Goal: Task Accomplishment & Management: Use online tool/utility

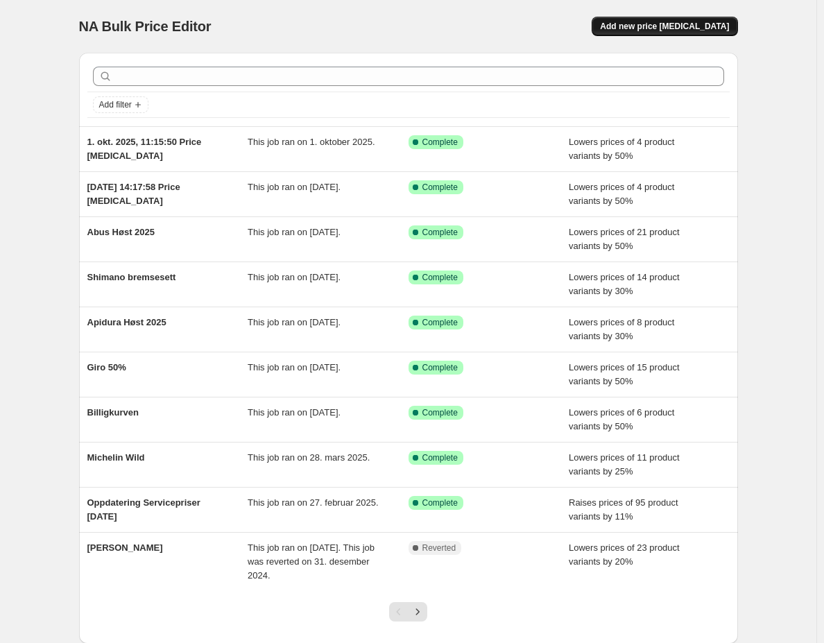
click at [675, 27] on span "Add new price [MEDICAL_DATA]" at bounding box center [664, 26] width 129 height 11
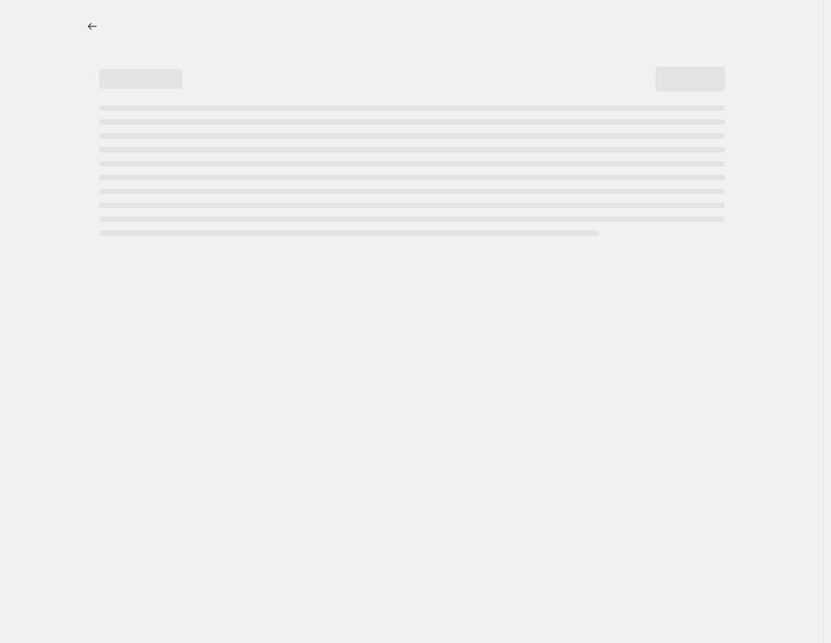
select select "percentage"
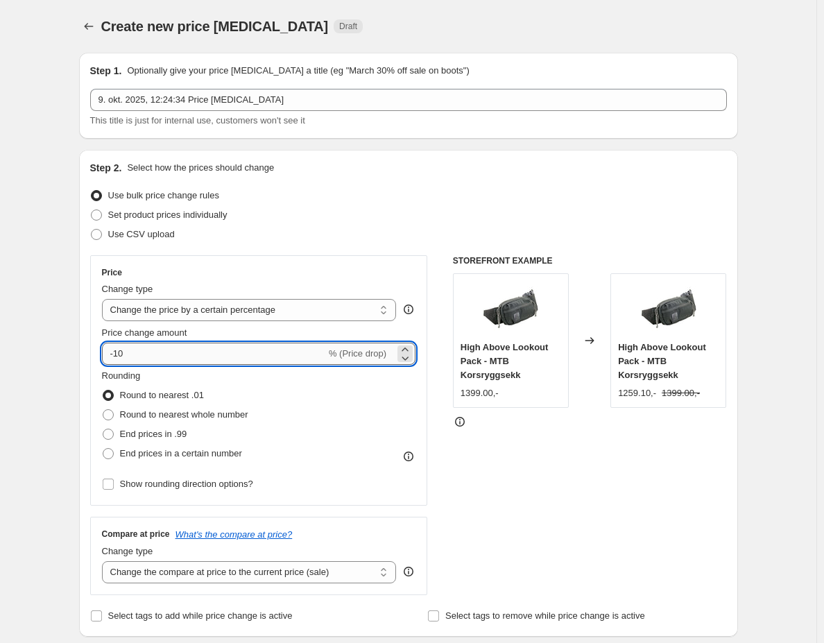
click at [159, 356] on input "-10" at bounding box center [214, 353] width 224 height 22
type input "-1"
type input "-50"
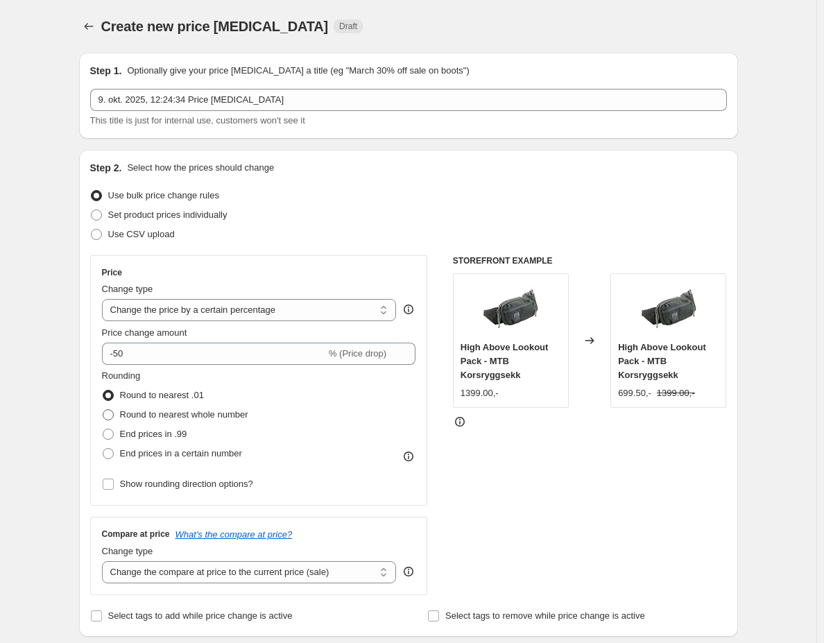
click at [187, 417] on span "Round to nearest whole number" at bounding box center [184, 414] width 128 height 10
click at [103, 410] on input "Round to nearest whole number" at bounding box center [103, 409] width 1 height 1
radio input "true"
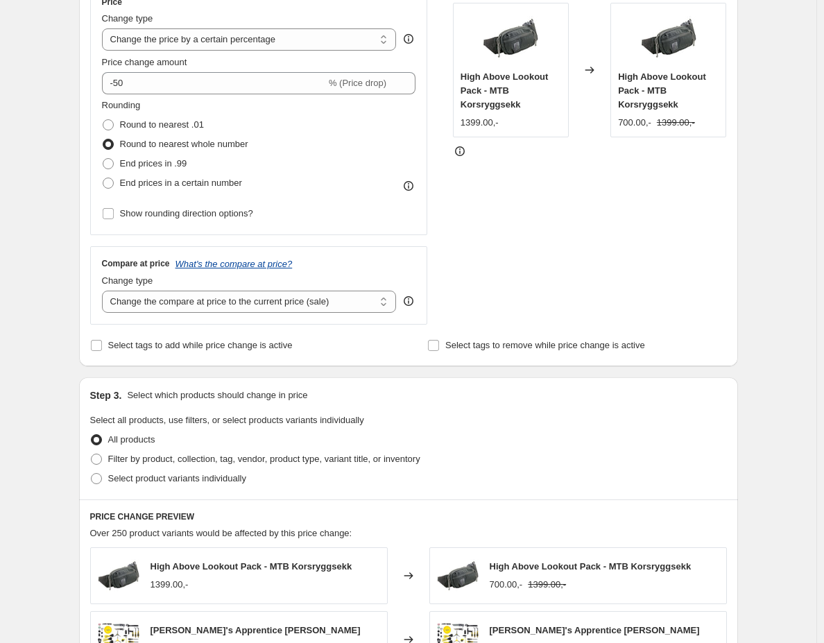
scroll to position [346, 0]
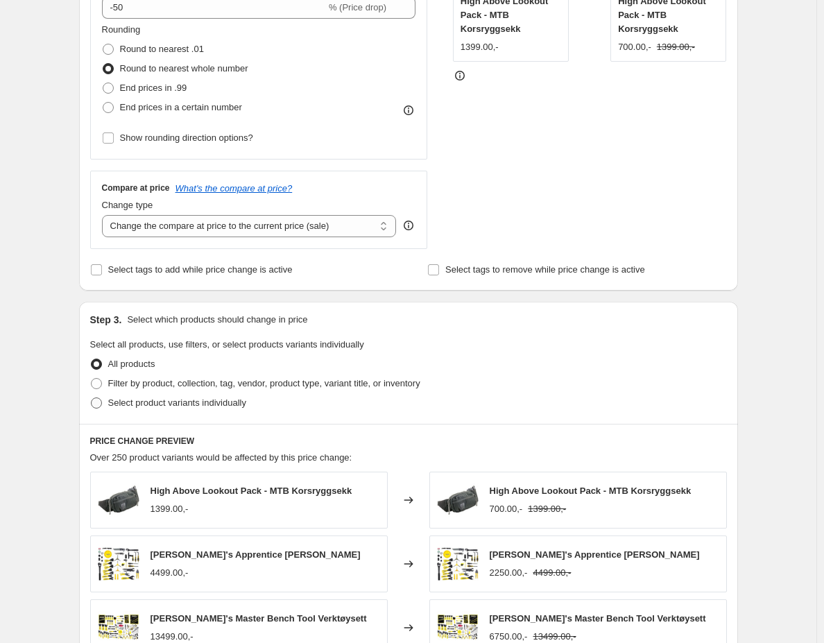
click at [183, 404] on span "Select product variants individually" at bounding box center [177, 402] width 138 height 10
click at [92, 398] on input "Select product variants individually" at bounding box center [91, 397] width 1 height 1
radio input "true"
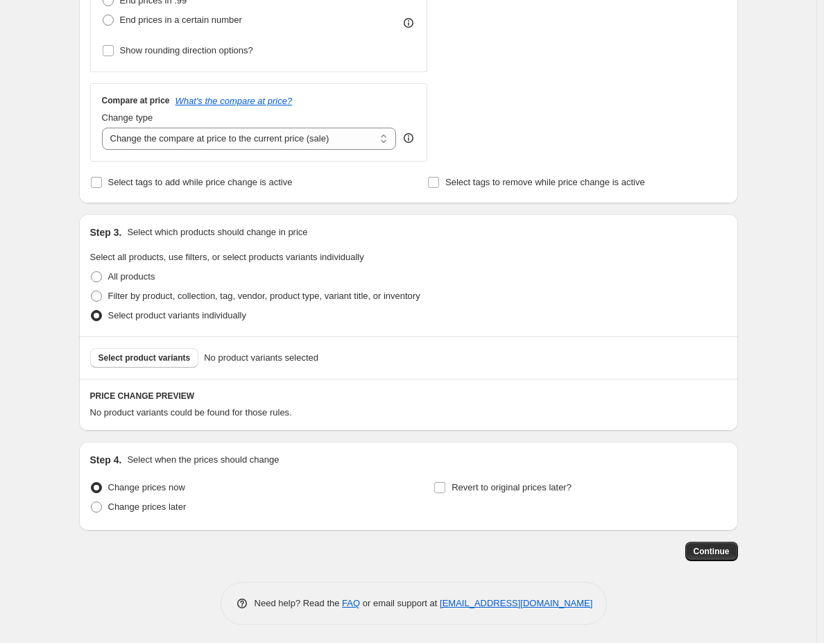
scroll to position [435, 0]
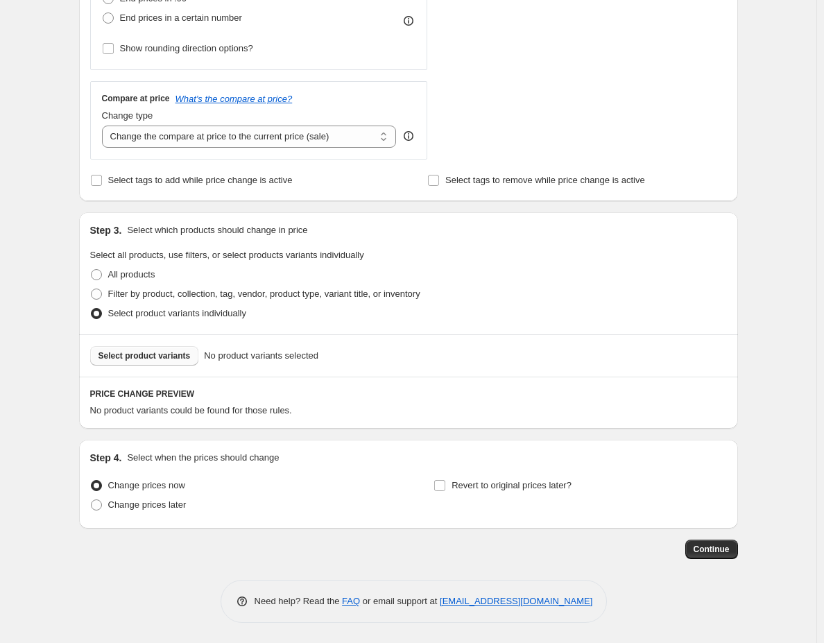
click at [152, 357] on span "Select product variants" at bounding box center [144, 355] width 92 height 11
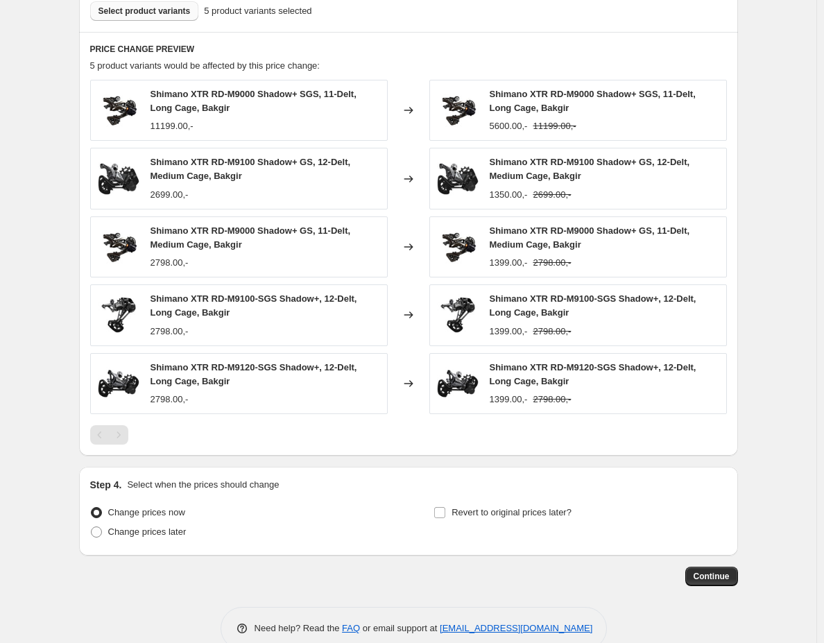
scroll to position [806, 0]
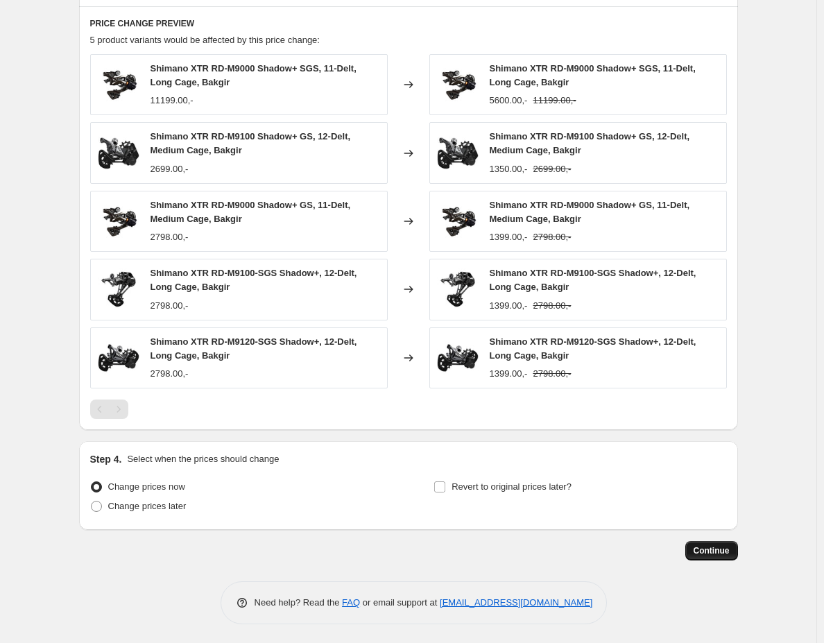
click at [722, 546] on span "Continue" at bounding box center [711, 550] width 36 height 11
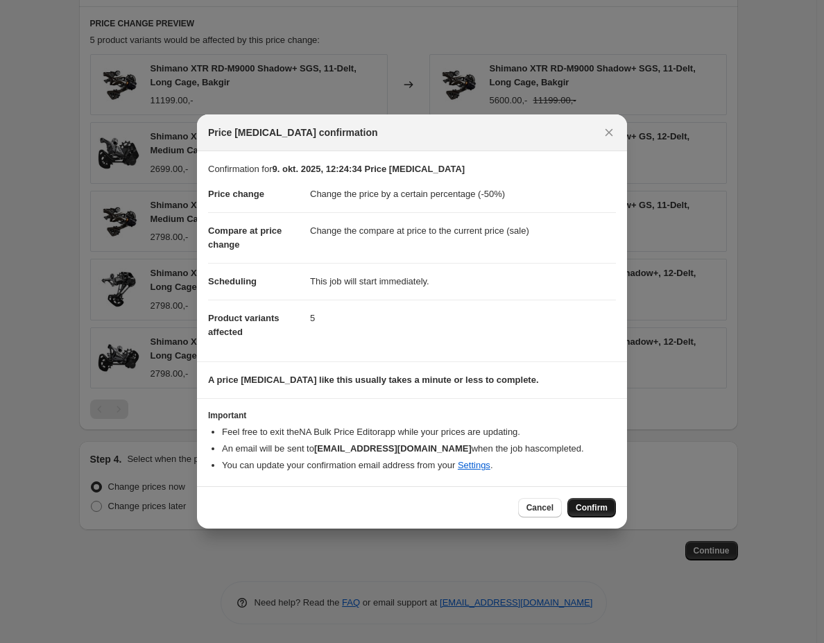
click at [586, 505] on span "Confirm" at bounding box center [591, 507] width 32 height 11
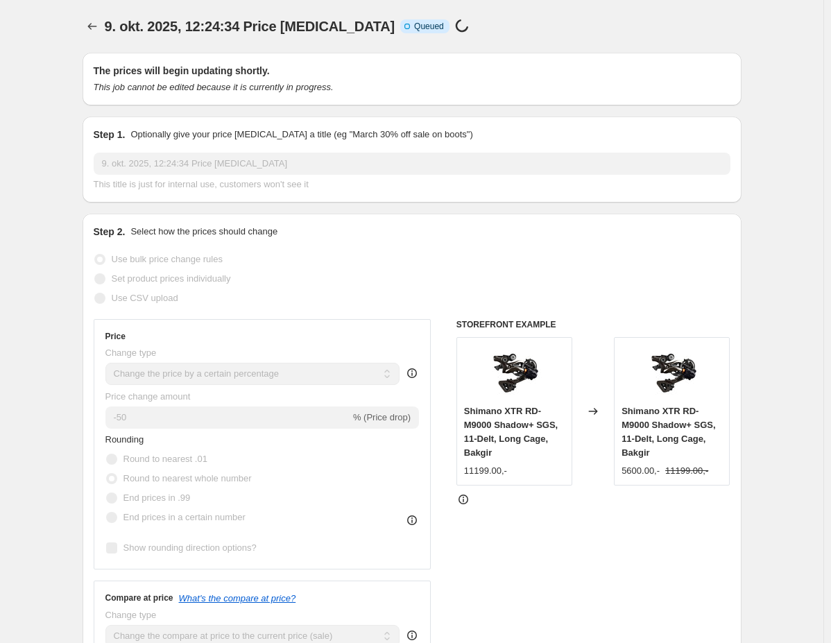
select select "percentage"
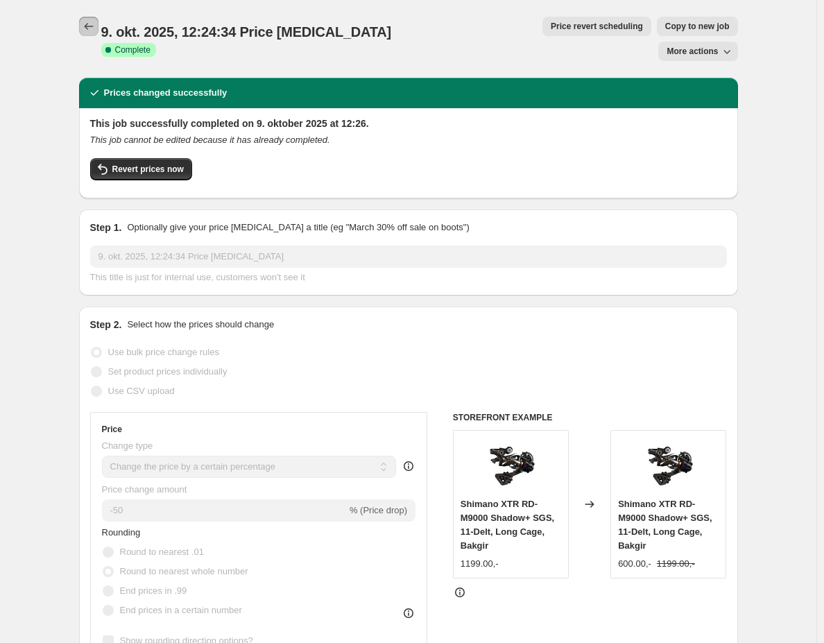
click at [96, 26] on icon "Price change jobs" at bounding box center [89, 26] width 14 height 14
